Goal: Information Seeking & Learning: Learn about a topic

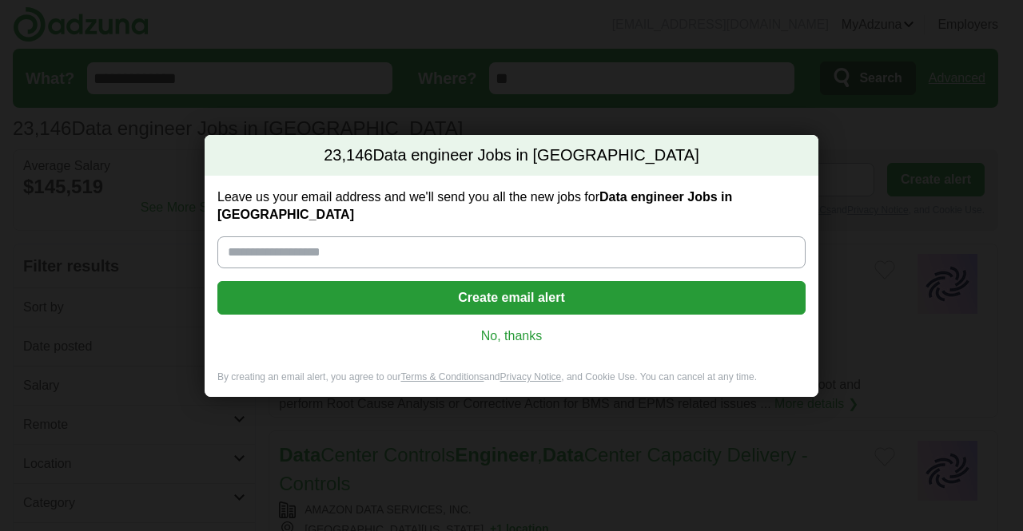
drag, startPoint x: 0, startPoint y: 0, endPoint x: 690, endPoint y: 351, distance: 773.8
click at [525, 328] on link "No, thanks" at bounding box center [511, 337] width 563 height 18
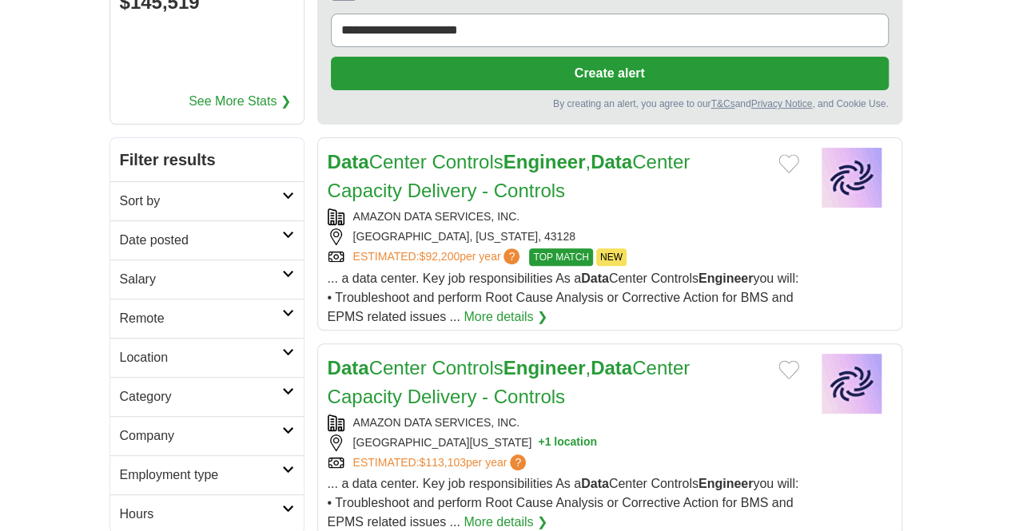
scroll to position [160, 0]
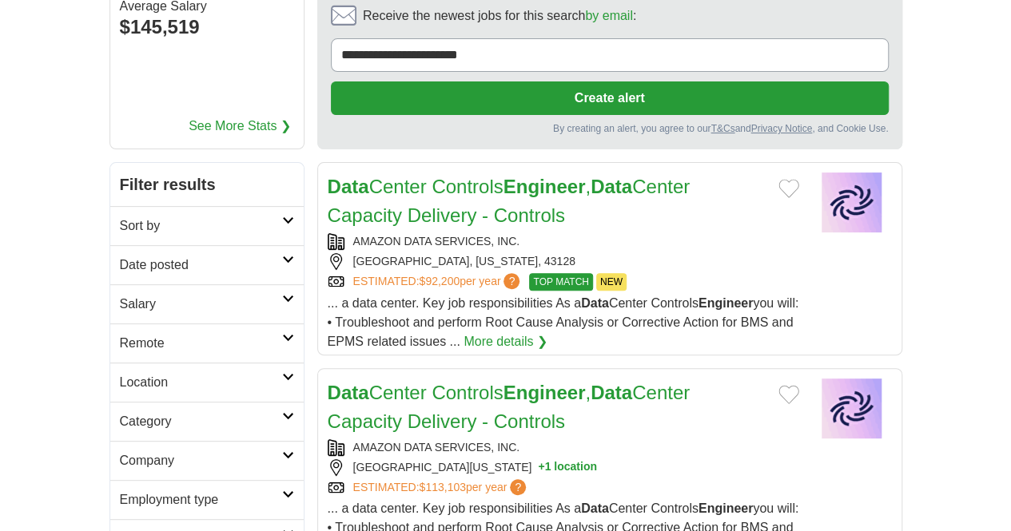
click at [110, 206] on link "Sort by" at bounding box center [206, 225] width 193 height 39
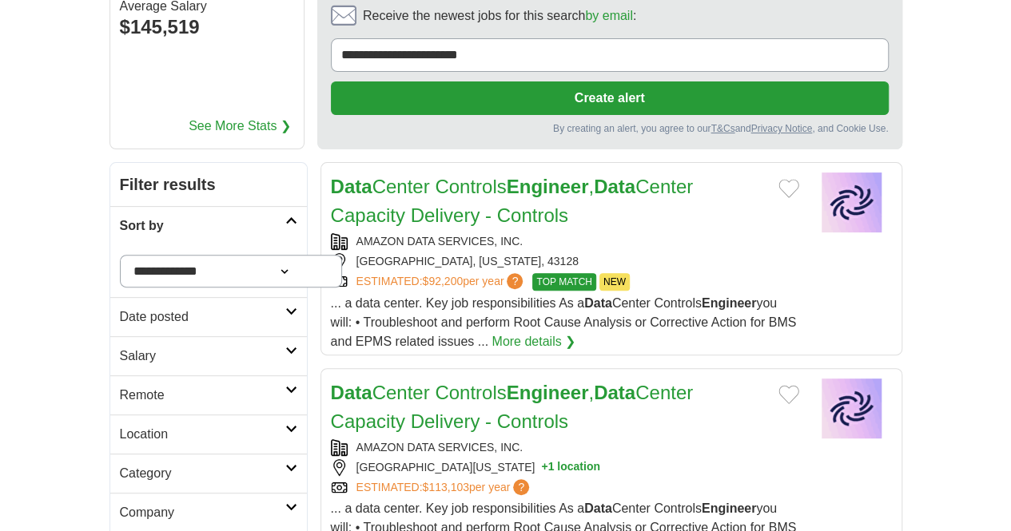
click at [129, 255] on select "**********" at bounding box center [231, 271] width 223 height 33
select select "**********"
click at [120, 255] on select "**********" at bounding box center [231, 271] width 223 height 33
click at [120, 308] on h2 "Date posted" at bounding box center [202, 317] width 165 height 19
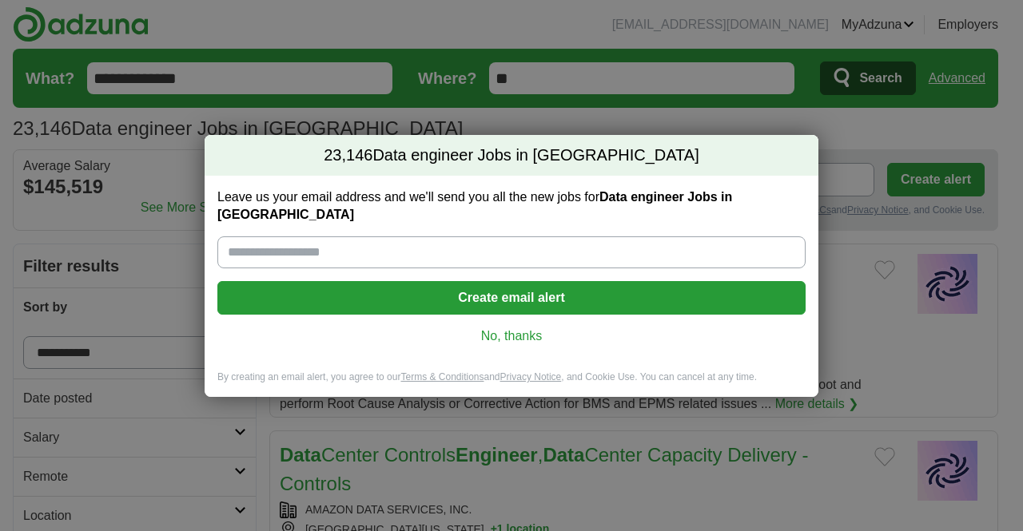
click at [506, 328] on link "No, thanks" at bounding box center [511, 337] width 563 height 18
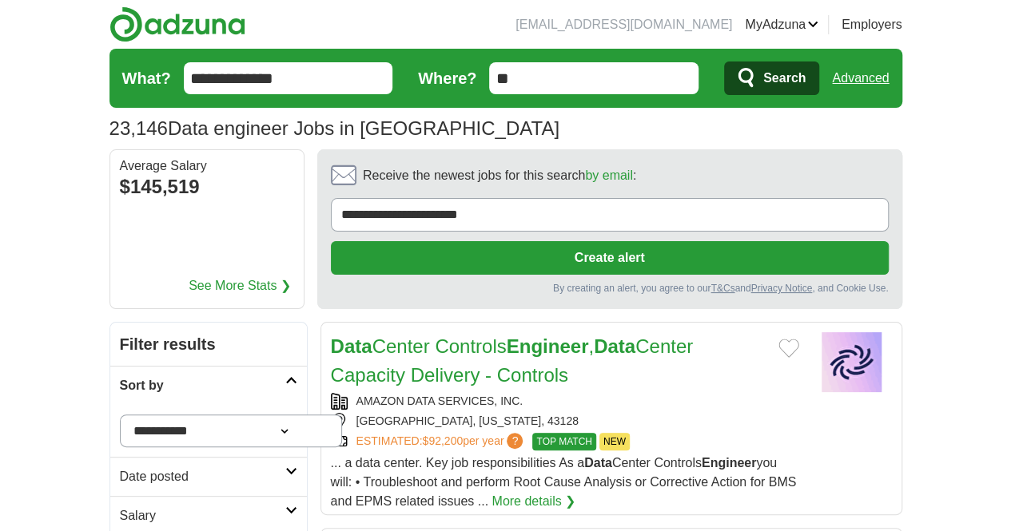
scroll to position [160, 0]
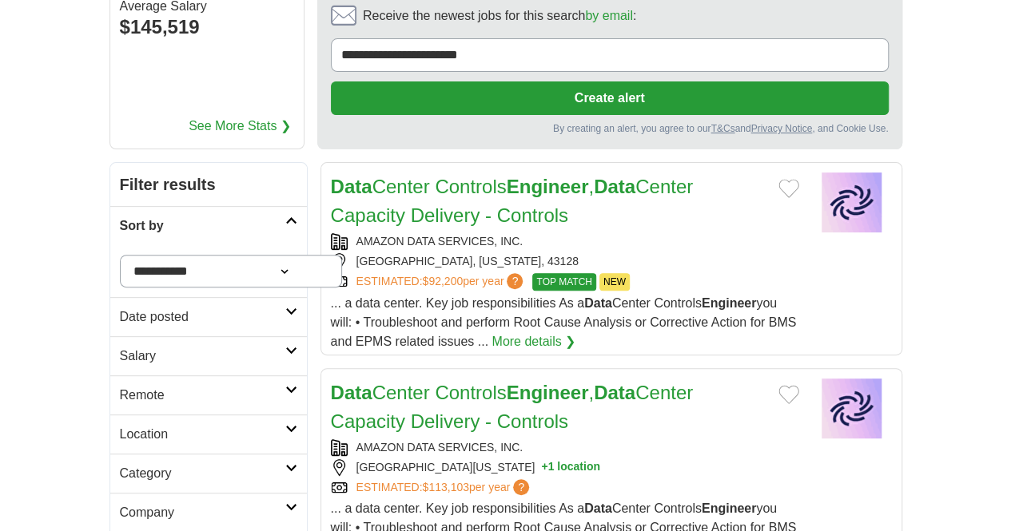
click at [181, 308] on h2 "Date posted" at bounding box center [202, 317] width 165 height 19
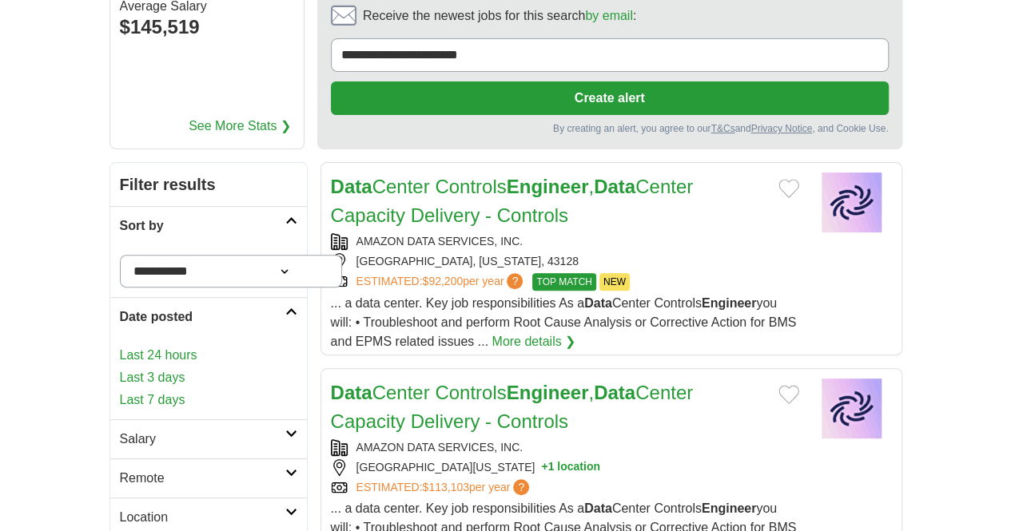
click at [120, 346] on link "Last 24 hours" at bounding box center [208, 355] width 177 height 19
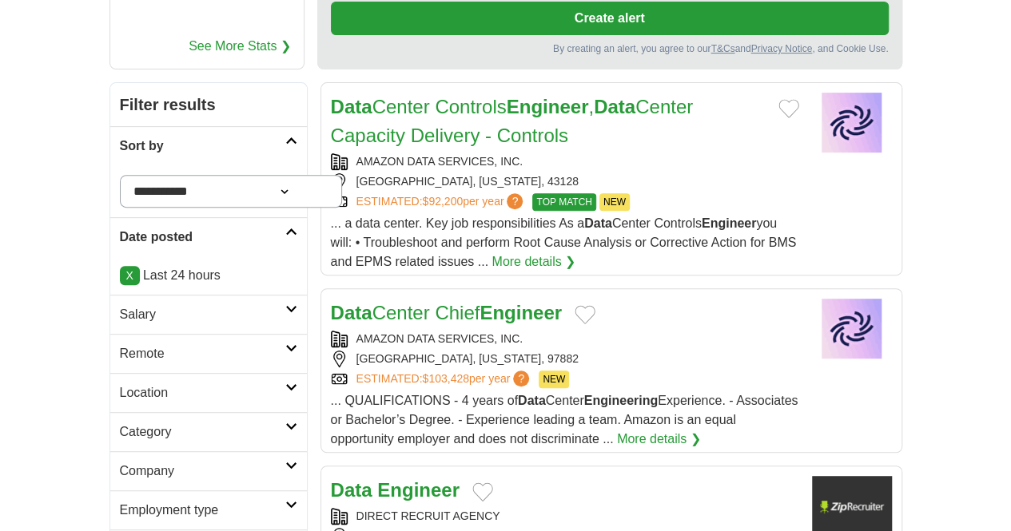
click at [150, 412] on link "Category" at bounding box center [208, 431] width 197 height 39
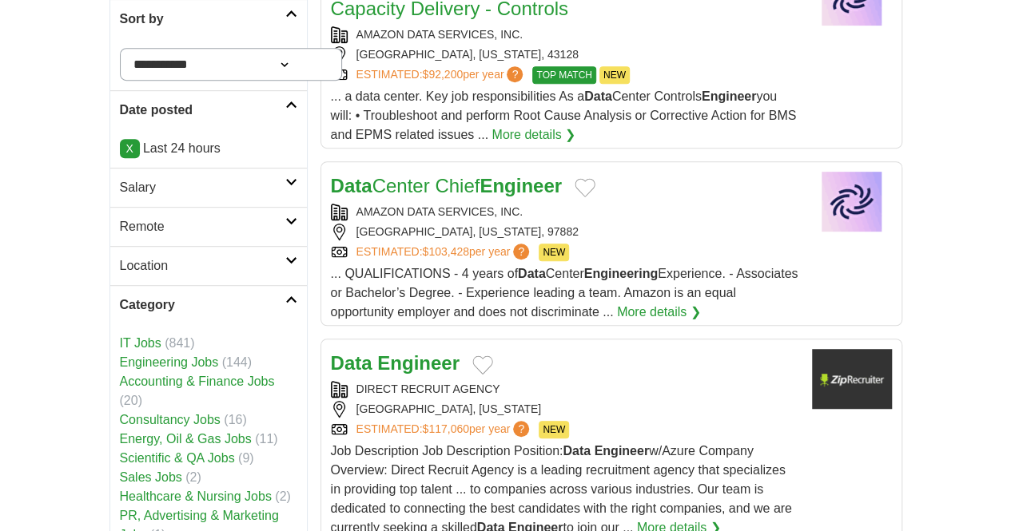
scroll to position [400, 0]
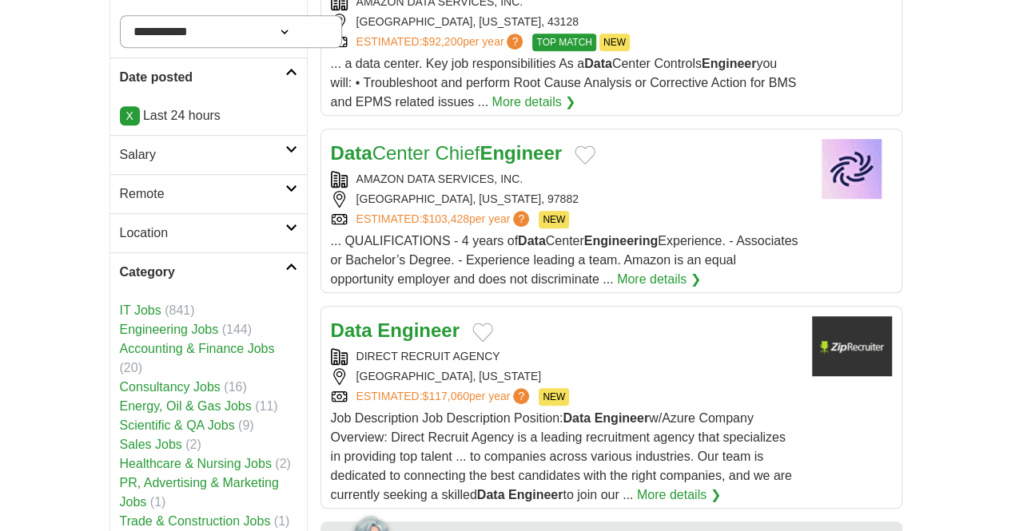
click at [120, 304] on link "IT Jobs" at bounding box center [141, 311] width 42 height 14
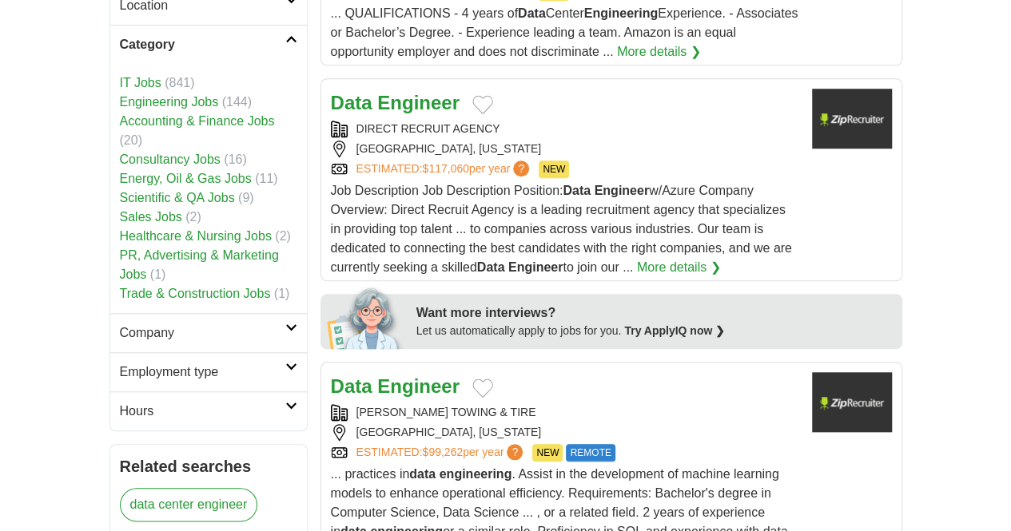
scroll to position [719, 0]
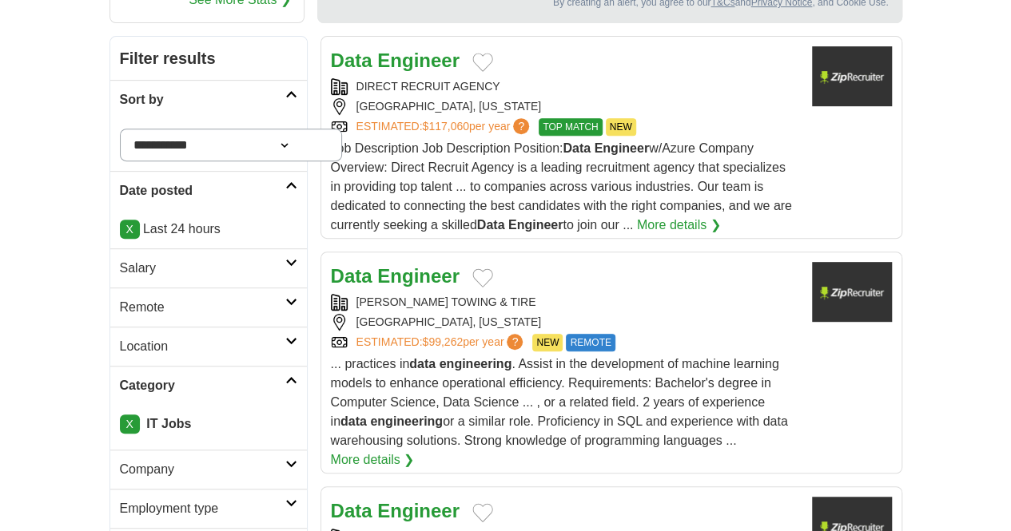
scroll to position [320, 0]
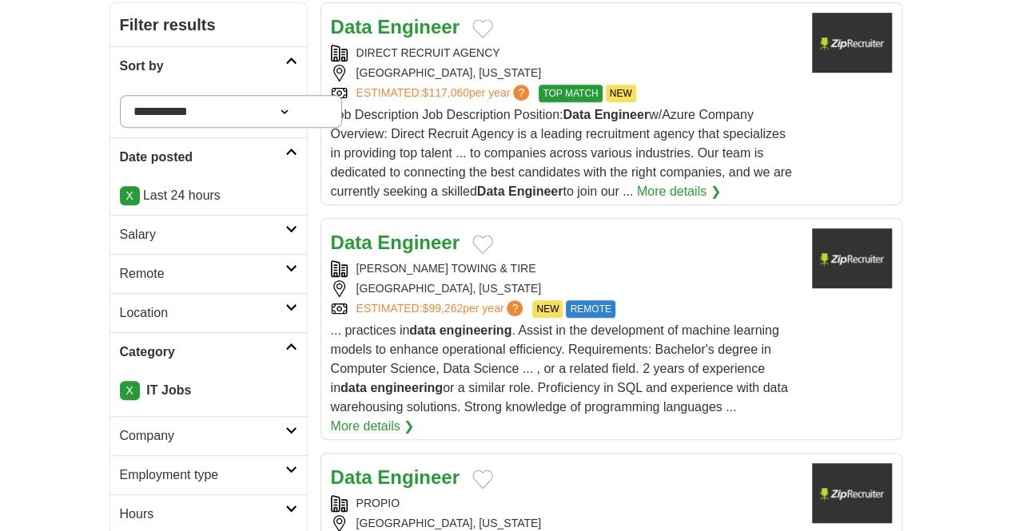
click at [577, 495] on div "PROPIO OVERLAND PARK, KANSAS ESTIMATED: $103,123 per year ? NEW" at bounding box center [565, 524] width 468 height 58
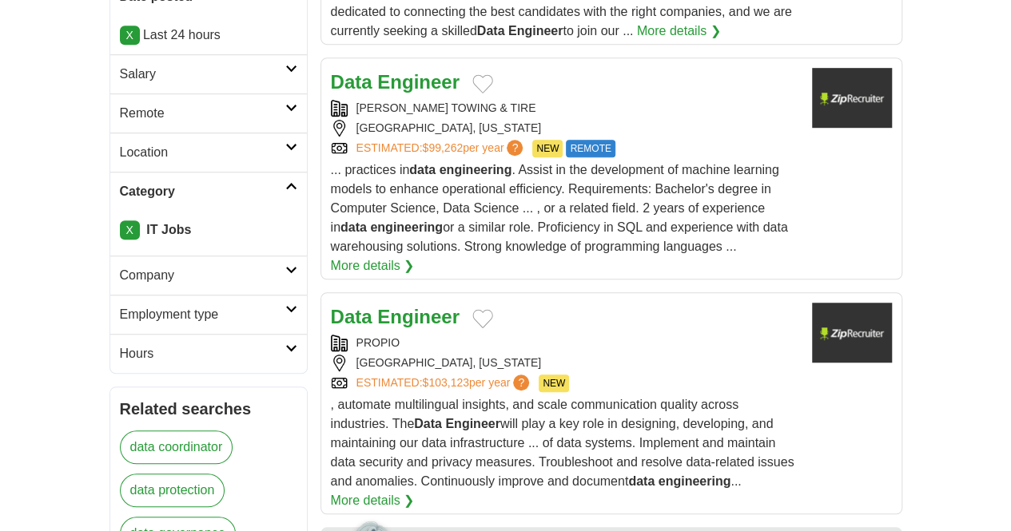
scroll to position [400, 0]
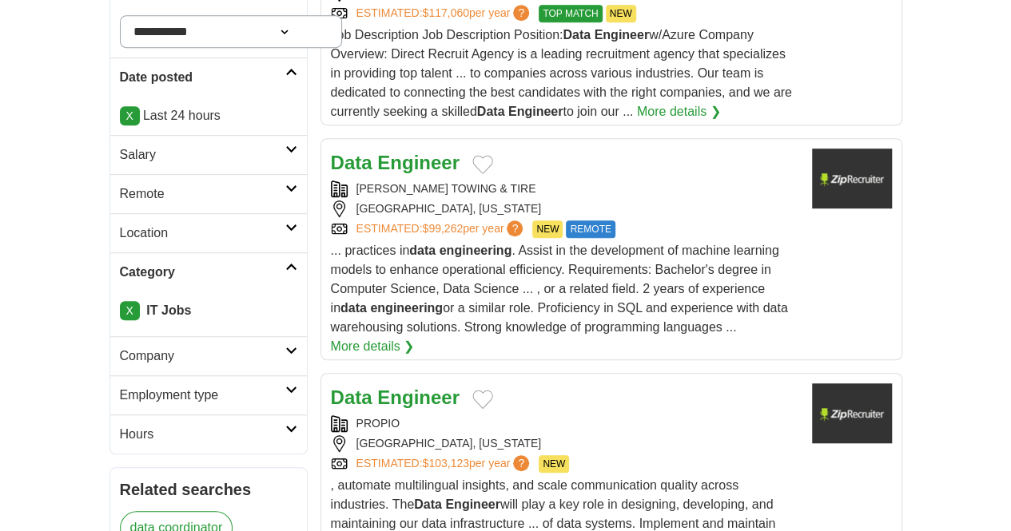
click at [143, 386] on h2 "Employment type" at bounding box center [202, 395] width 165 height 19
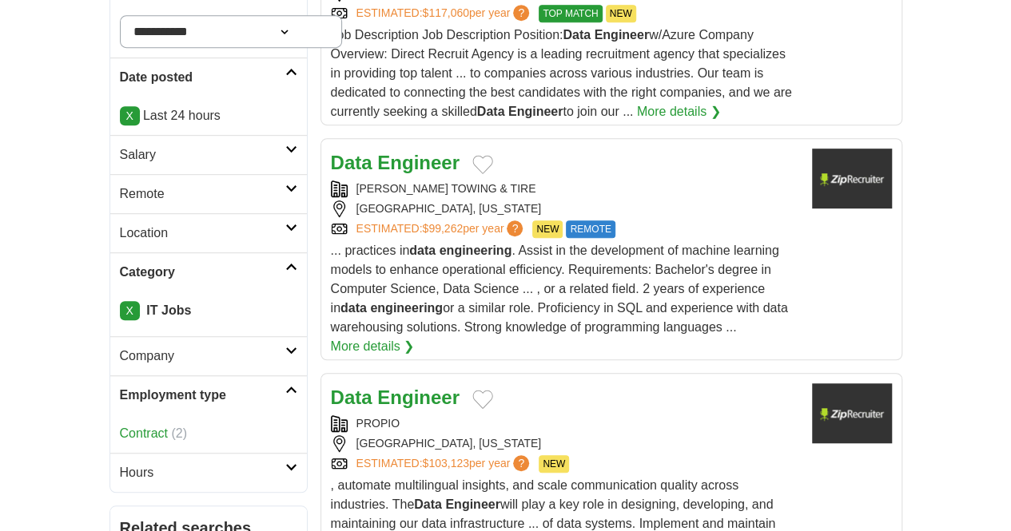
click at [228, 386] on h2 "Employment type" at bounding box center [202, 395] width 165 height 19
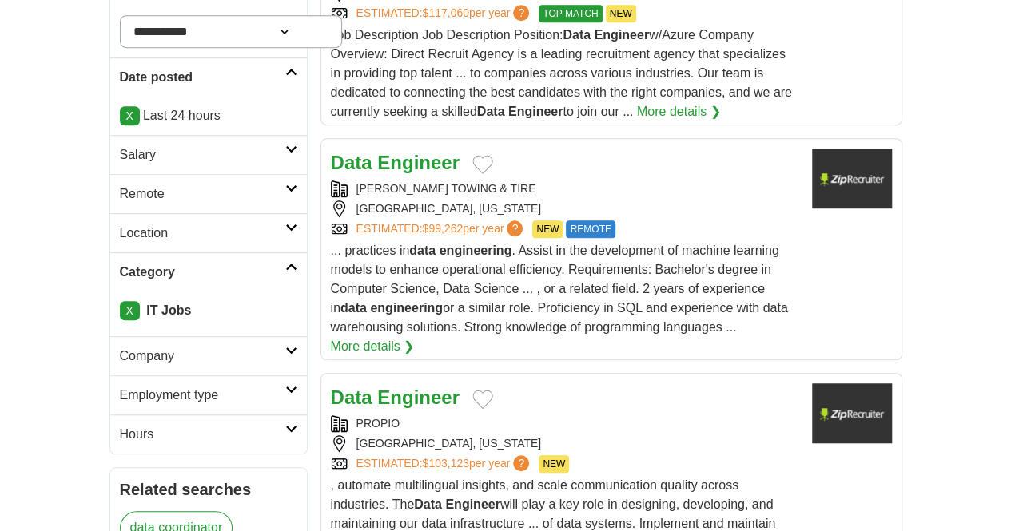
click at [190, 386] on h2 "Employment type" at bounding box center [202, 395] width 165 height 19
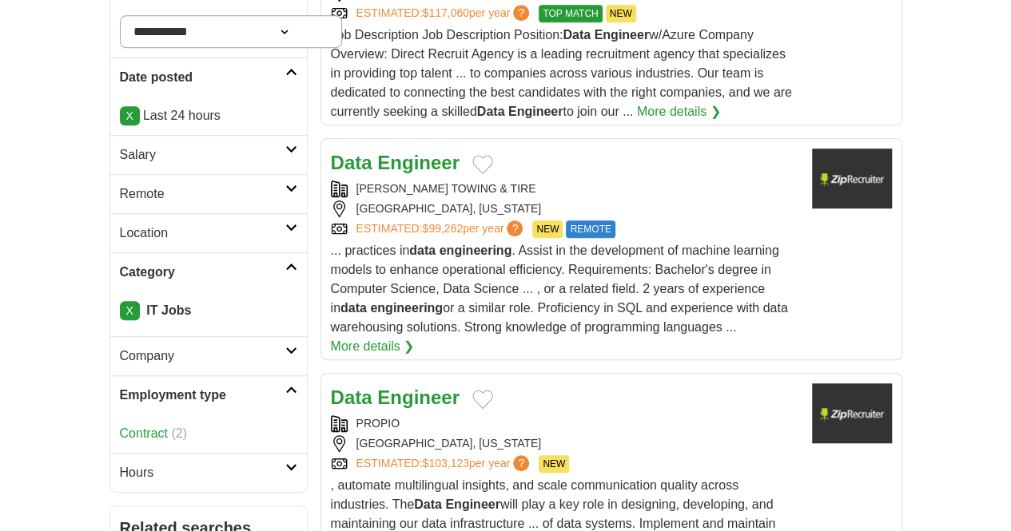
click at [120, 427] on link "Contract" at bounding box center [144, 434] width 48 height 14
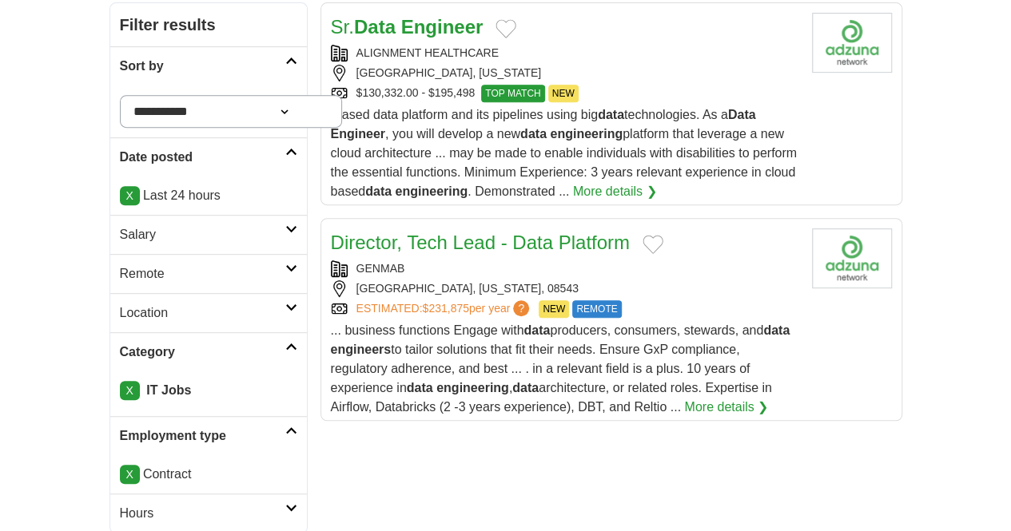
click at [120, 465] on link "X" at bounding box center [130, 474] width 20 height 19
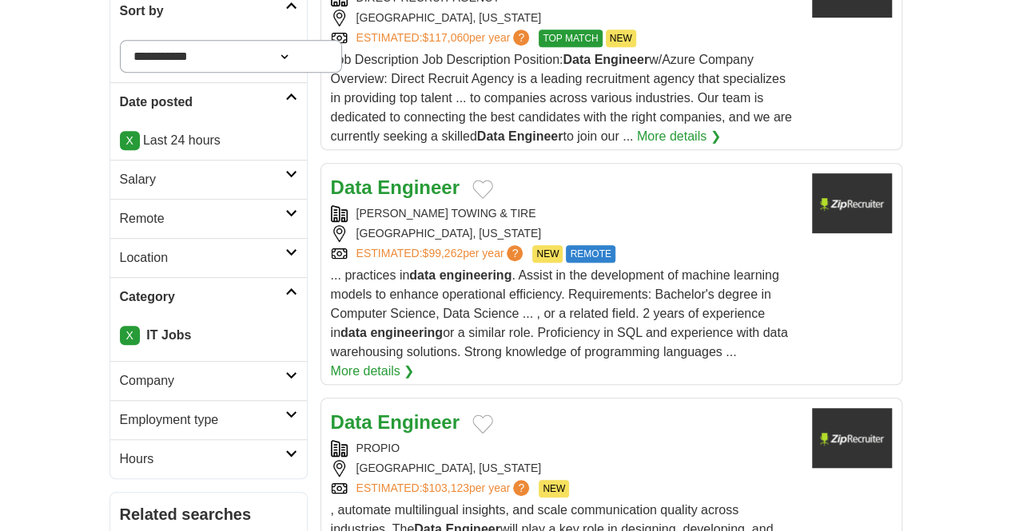
scroll to position [400, 0]
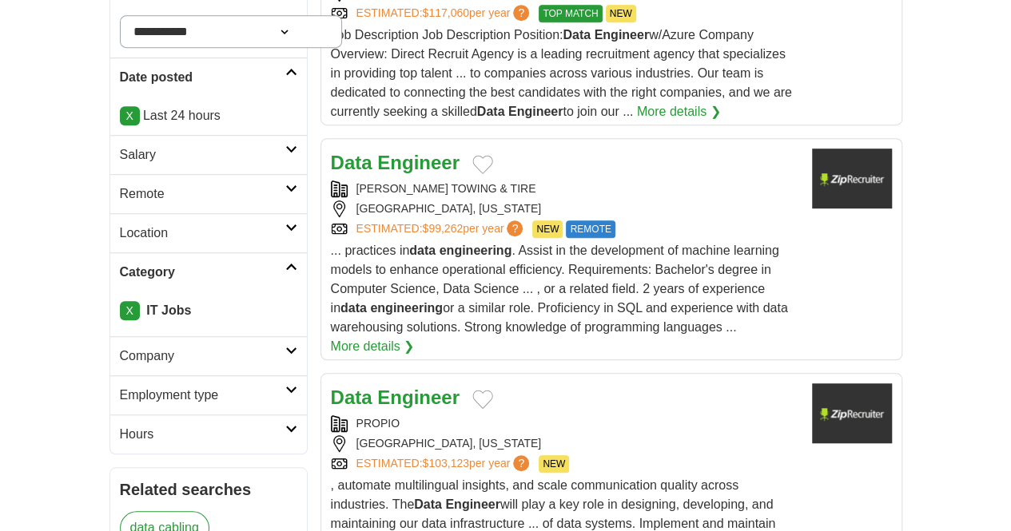
click at [238, 376] on link "Employment type" at bounding box center [208, 395] width 197 height 39
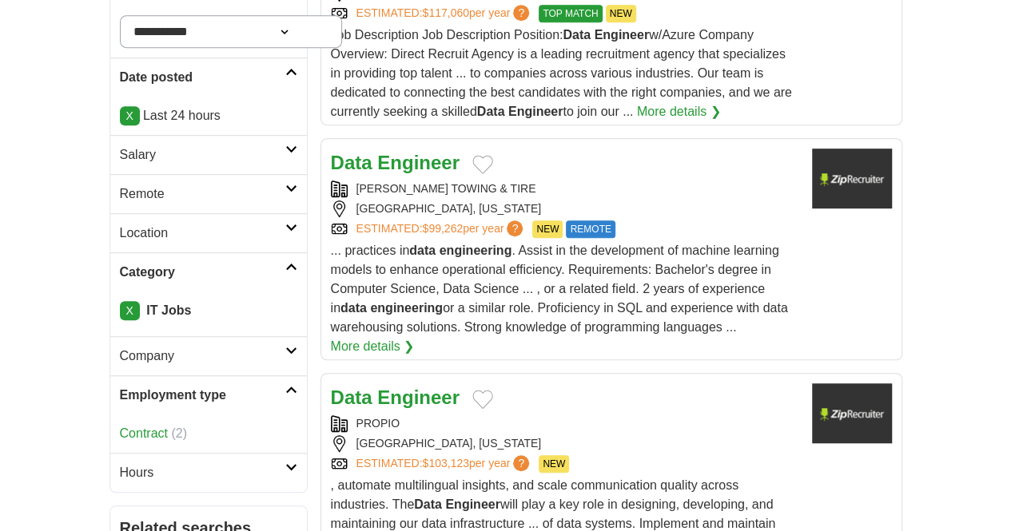
click at [285, 386] on icon at bounding box center [291, 390] width 12 height 8
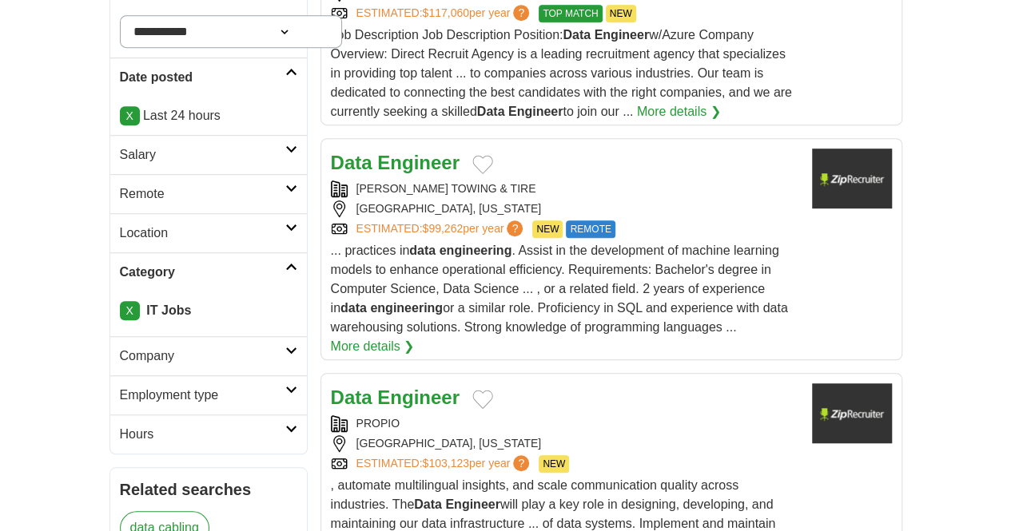
click at [285, 425] on icon at bounding box center [291, 429] width 12 height 8
click at [120, 466] on link "Full time" at bounding box center [144, 473] width 48 height 14
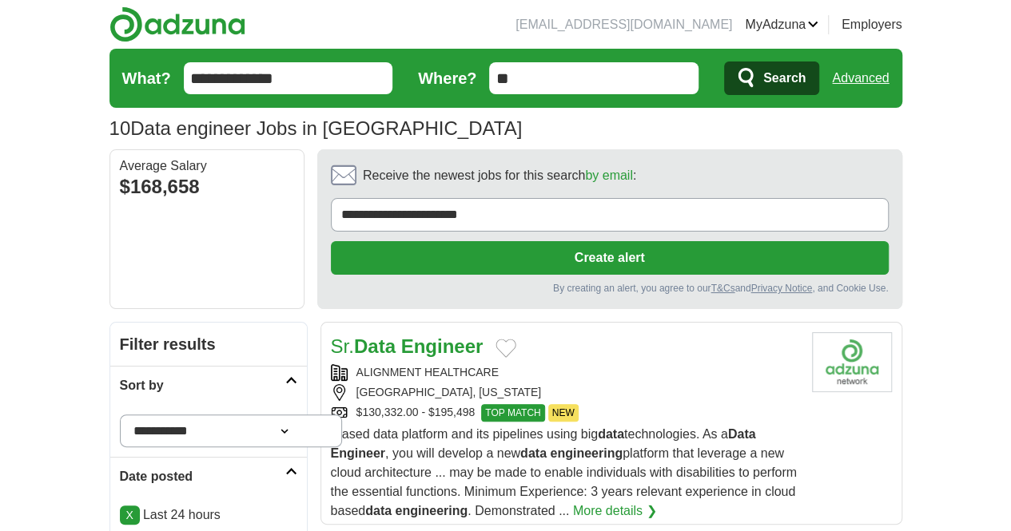
click at [404, 336] on strong "Engineer" at bounding box center [442, 347] width 82 height 22
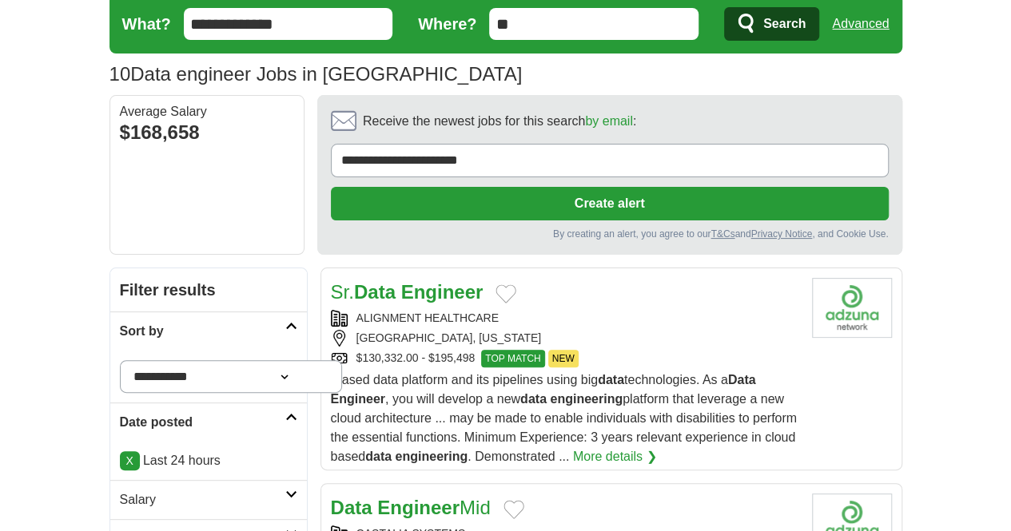
scroll to position [80, 0]
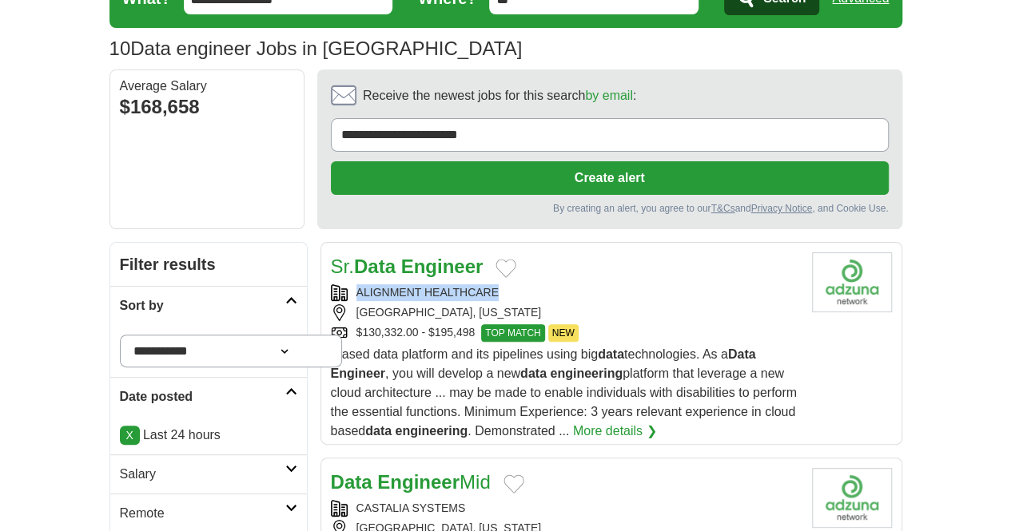
drag, startPoint x: 300, startPoint y: 212, endPoint x: 454, endPoint y: 212, distance: 153.4
click at [454, 285] on div "ALIGNMENT HEALTHCARE" at bounding box center [565, 293] width 468 height 17
